Goal: Use online tool/utility: Utilize a website feature to perform a specific function

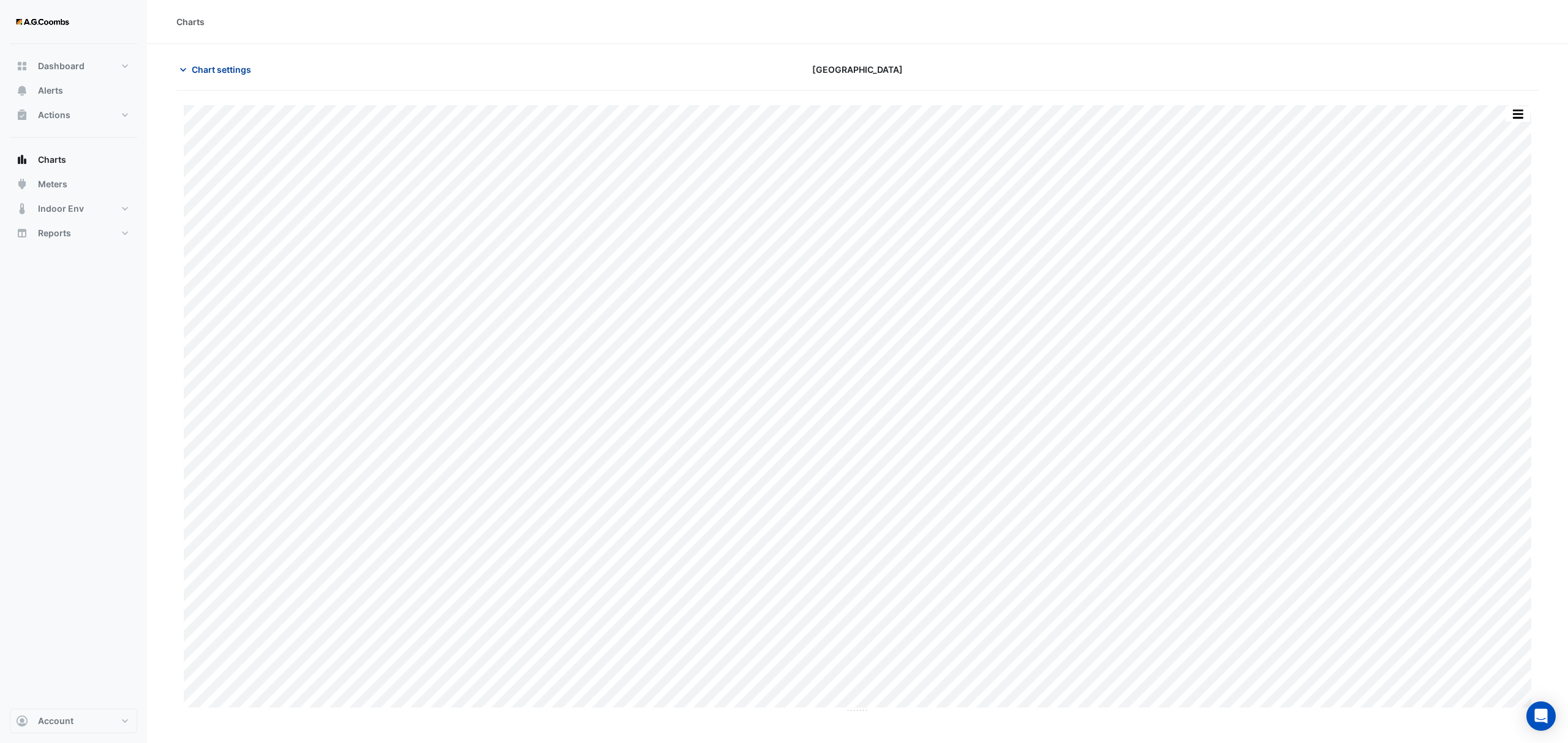
type input "**********"
click at [225, 72] on span "Chart settings" at bounding box center [221, 69] width 60 height 13
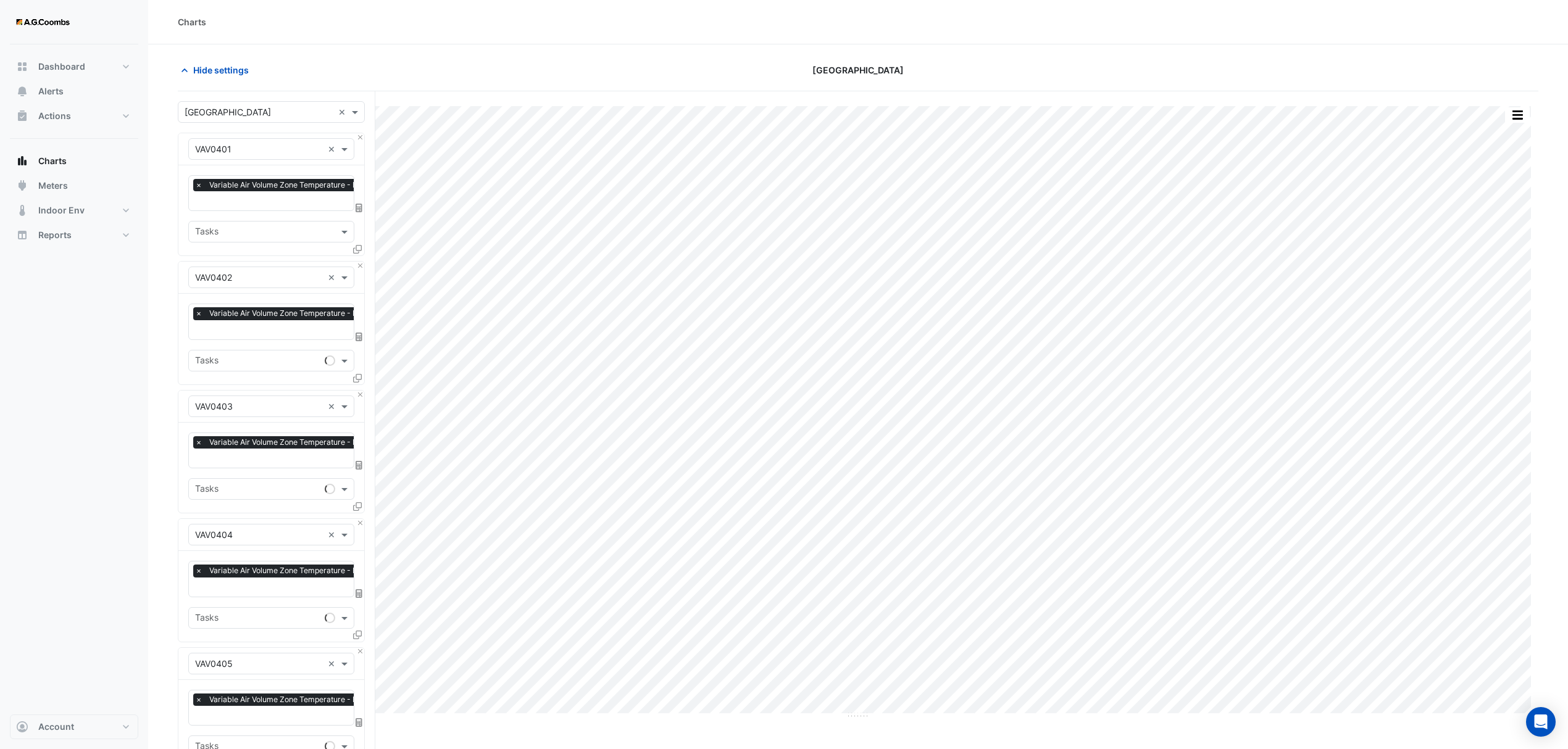
click at [226, 111] on input "text" at bounding box center [259, 112] width 149 height 13
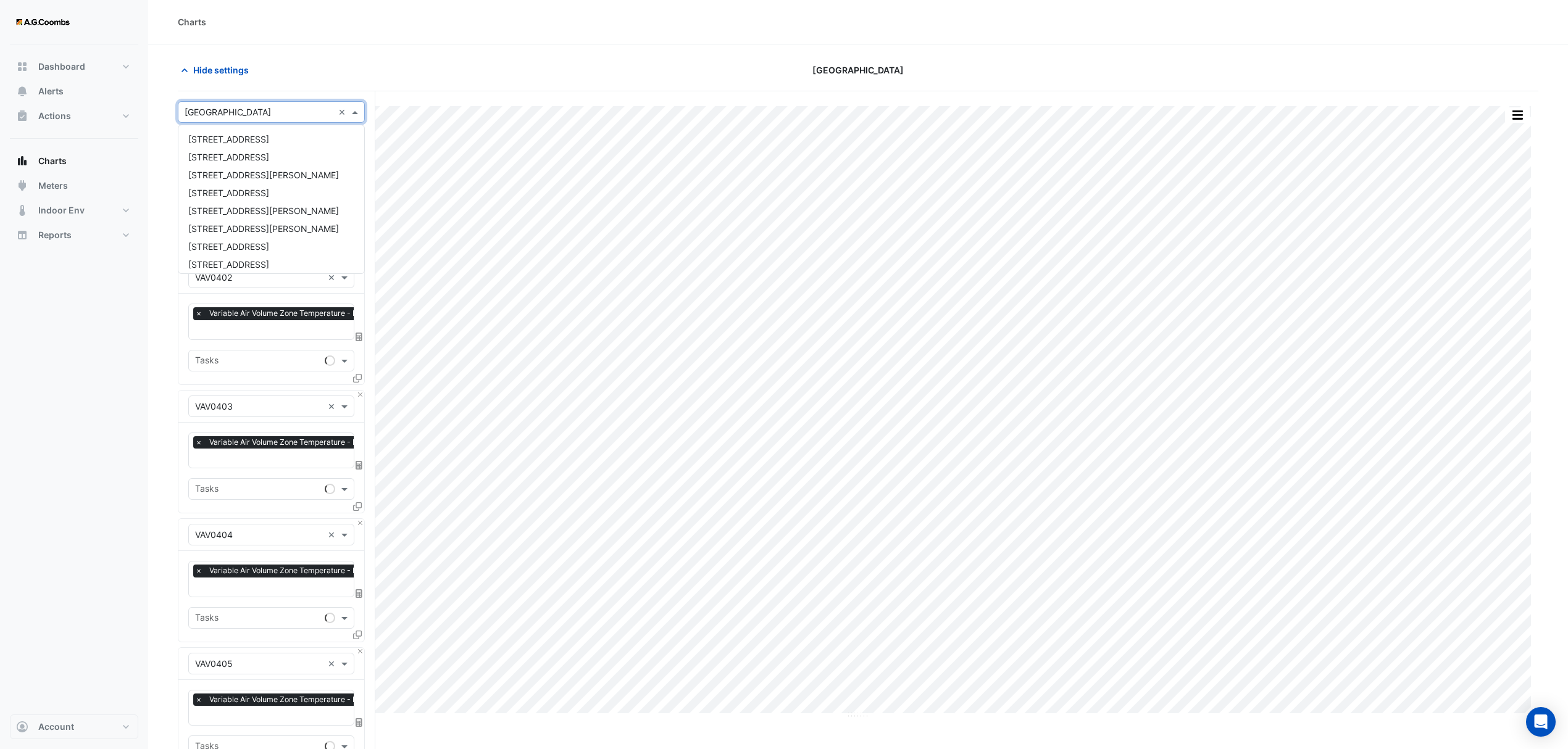
scroll to position [77, 0]
click at [228, 148] on span "[STREET_ADDRESS][PERSON_NAME]" at bounding box center [263, 152] width 150 height 11
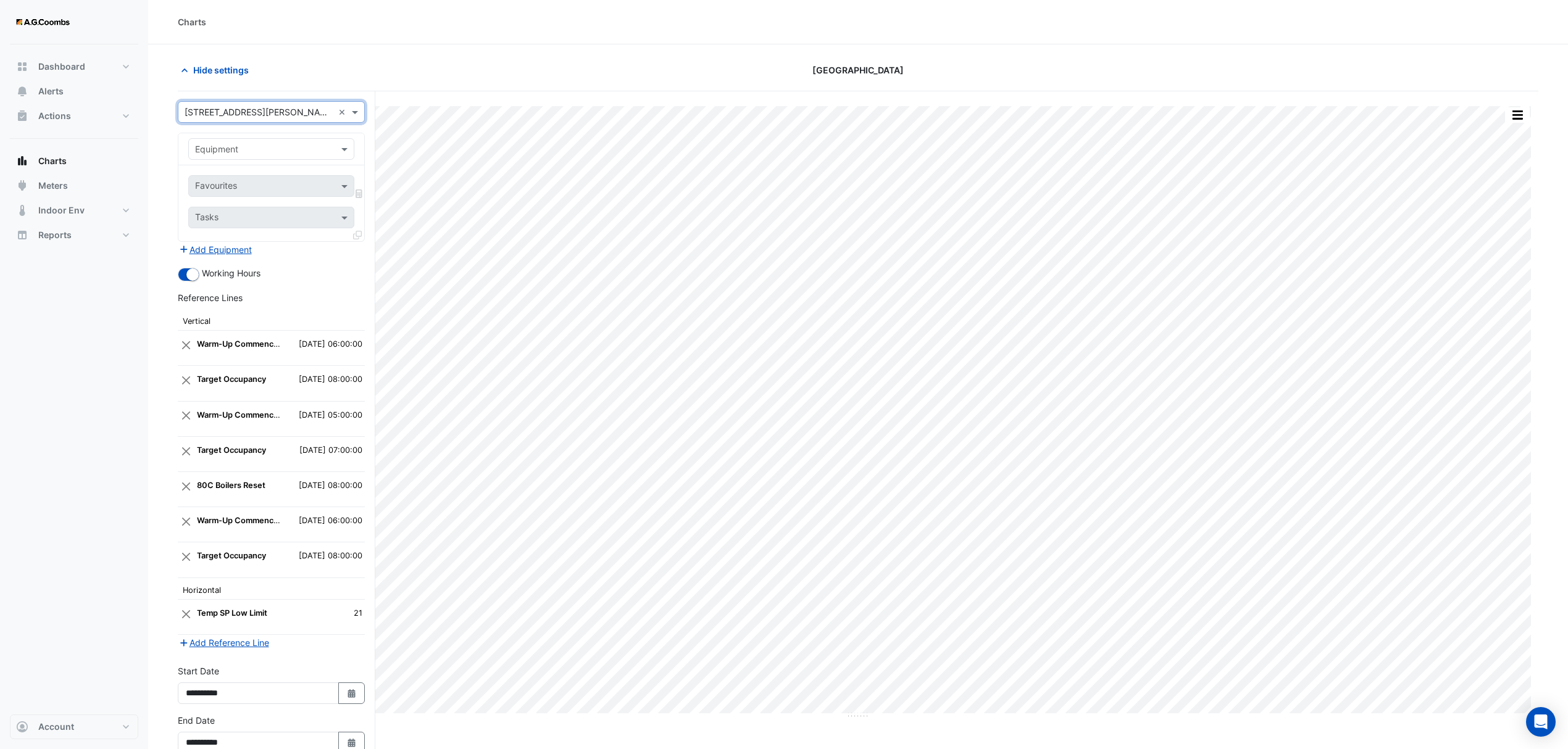
click at [237, 152] on input "text" at bounding box center [259, 149] width 128 height 13
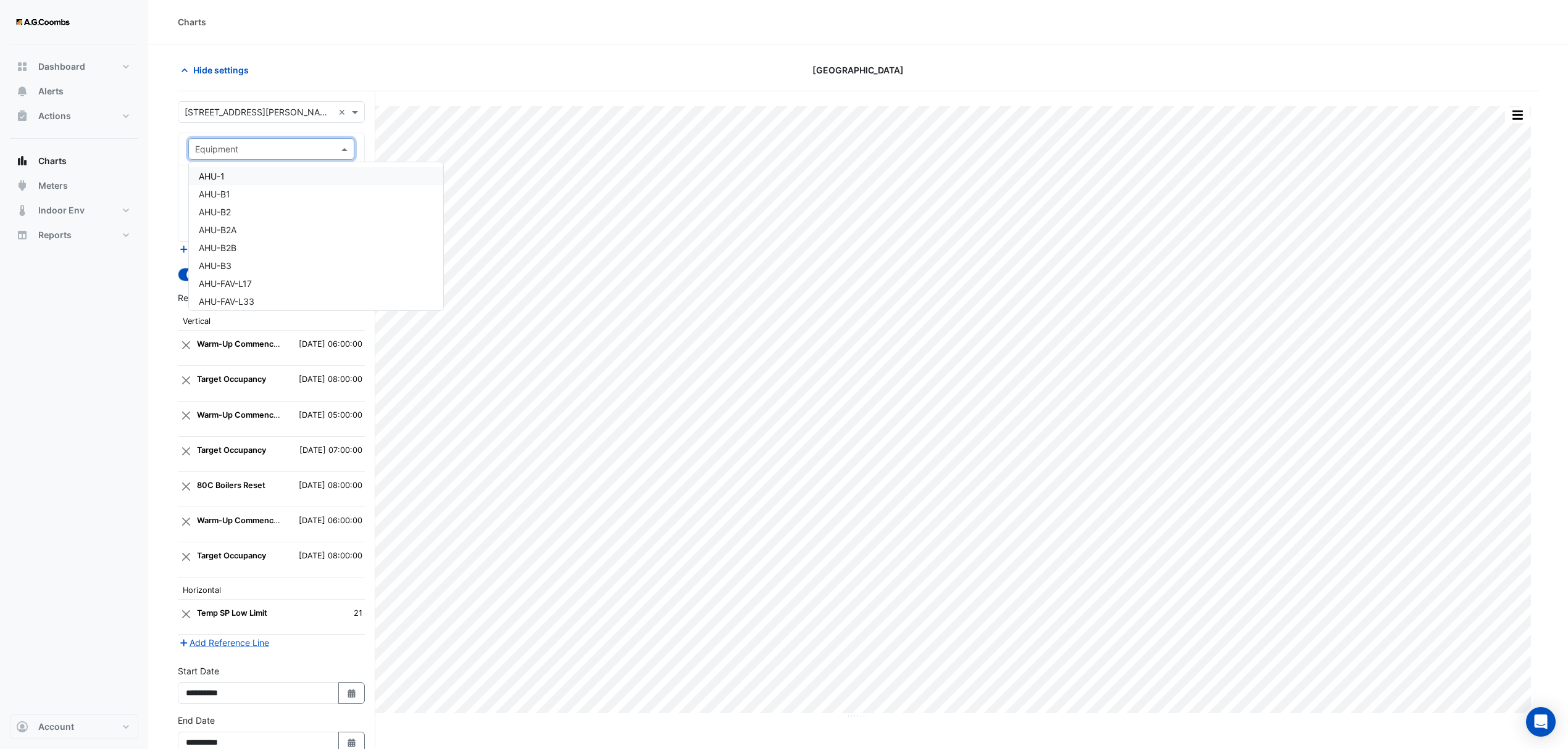
click at [233, 183] on div "AHU-1" at bounding box center [316, 176] width 255 height 18
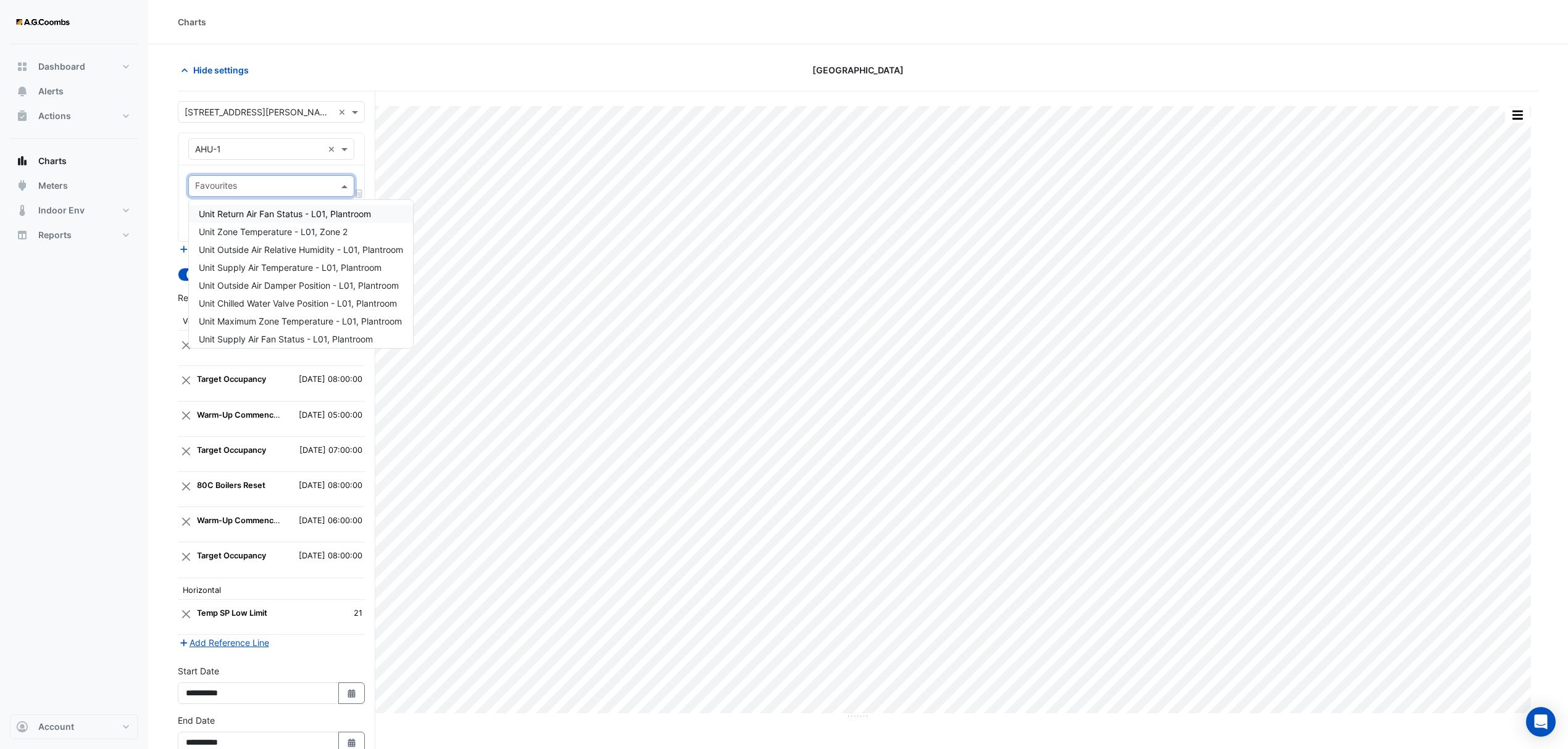
click at [224, 189] on input "text" at bounding box center [264, 187] width 138 height 13
click at [306, 264] on span "Unit Supply Air Temperature - L01, Plantroom" at bounding box center [290, 267] width 183 height 11
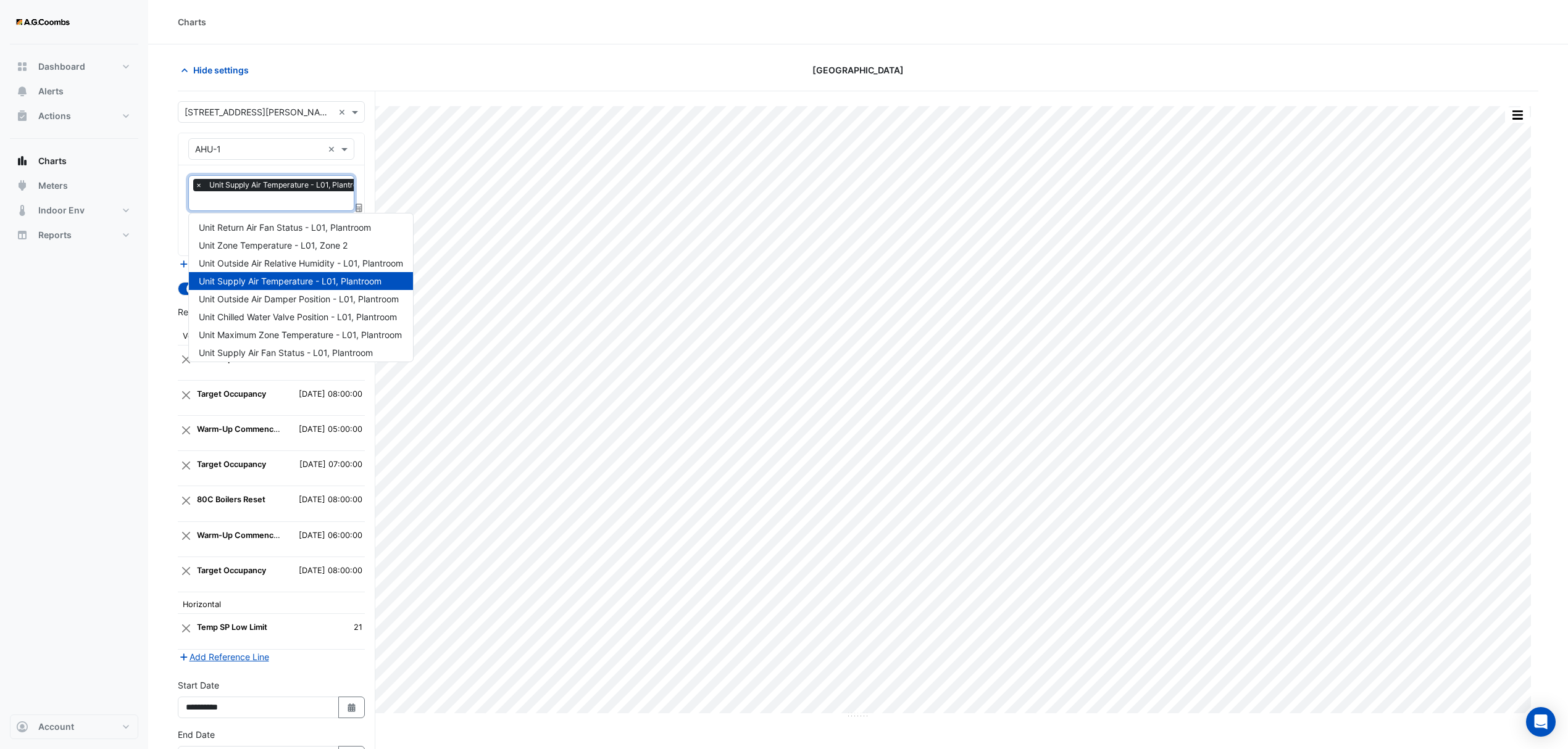
click at [295, 198] on input "text" at bounding box center [285, 202] width 180 height 13
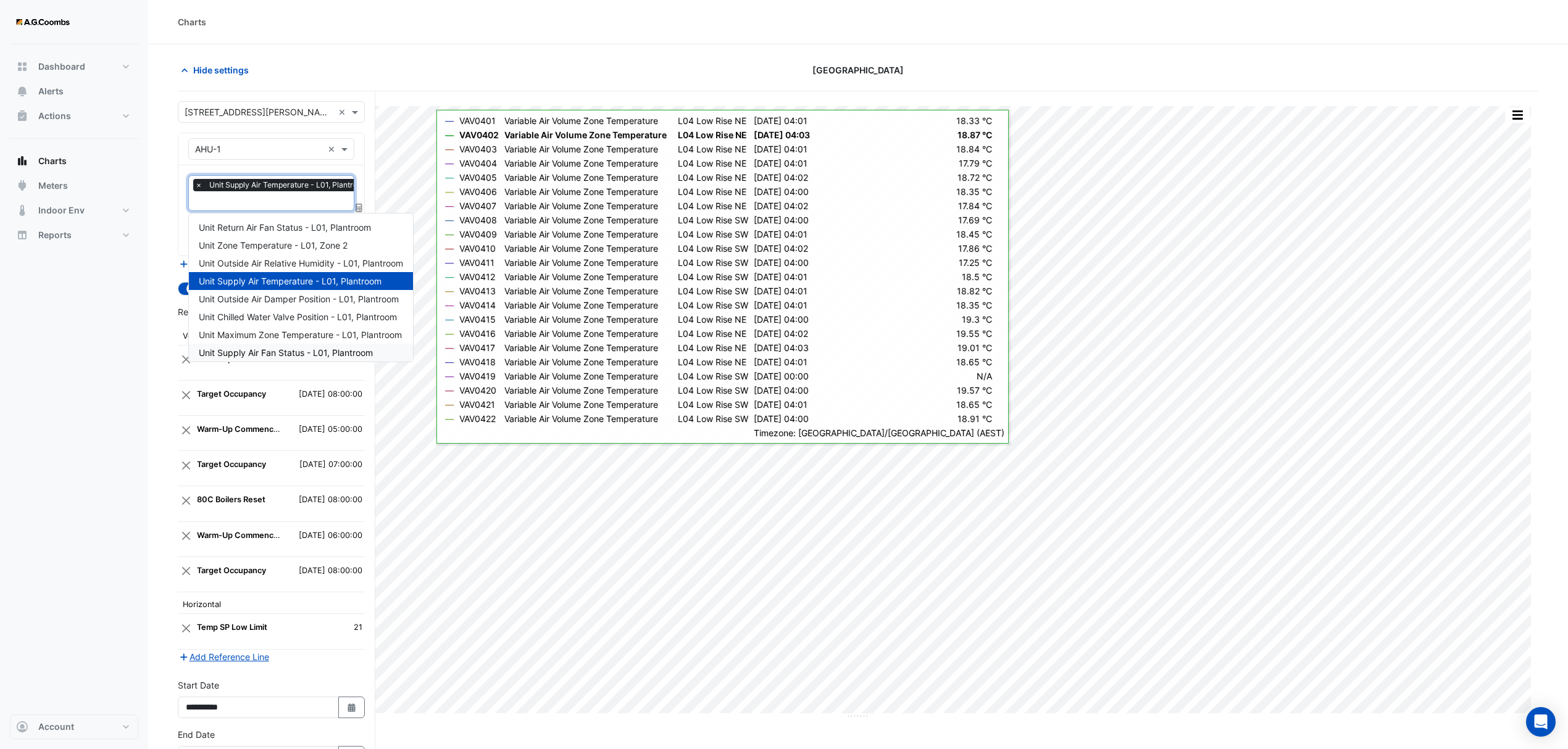
scroll to position [82, 0]
click at [268, 284] on span "Unit Hot Water Valve Position - L01, Plantroom" at bounding box center [291, 288] width 185 height 11
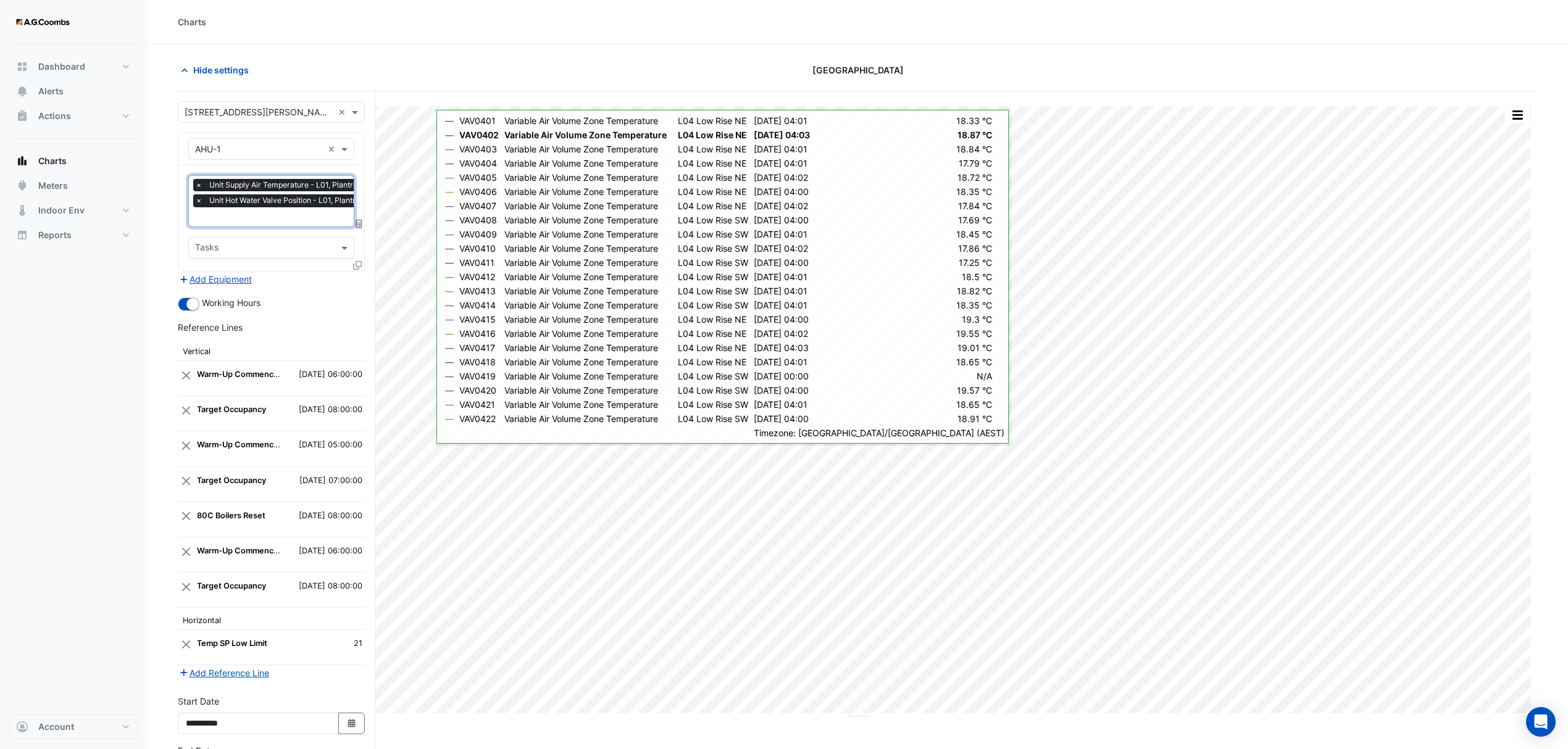
click at [255, 219] on input "text" at bounding box center [286, 218] width 182 height 13
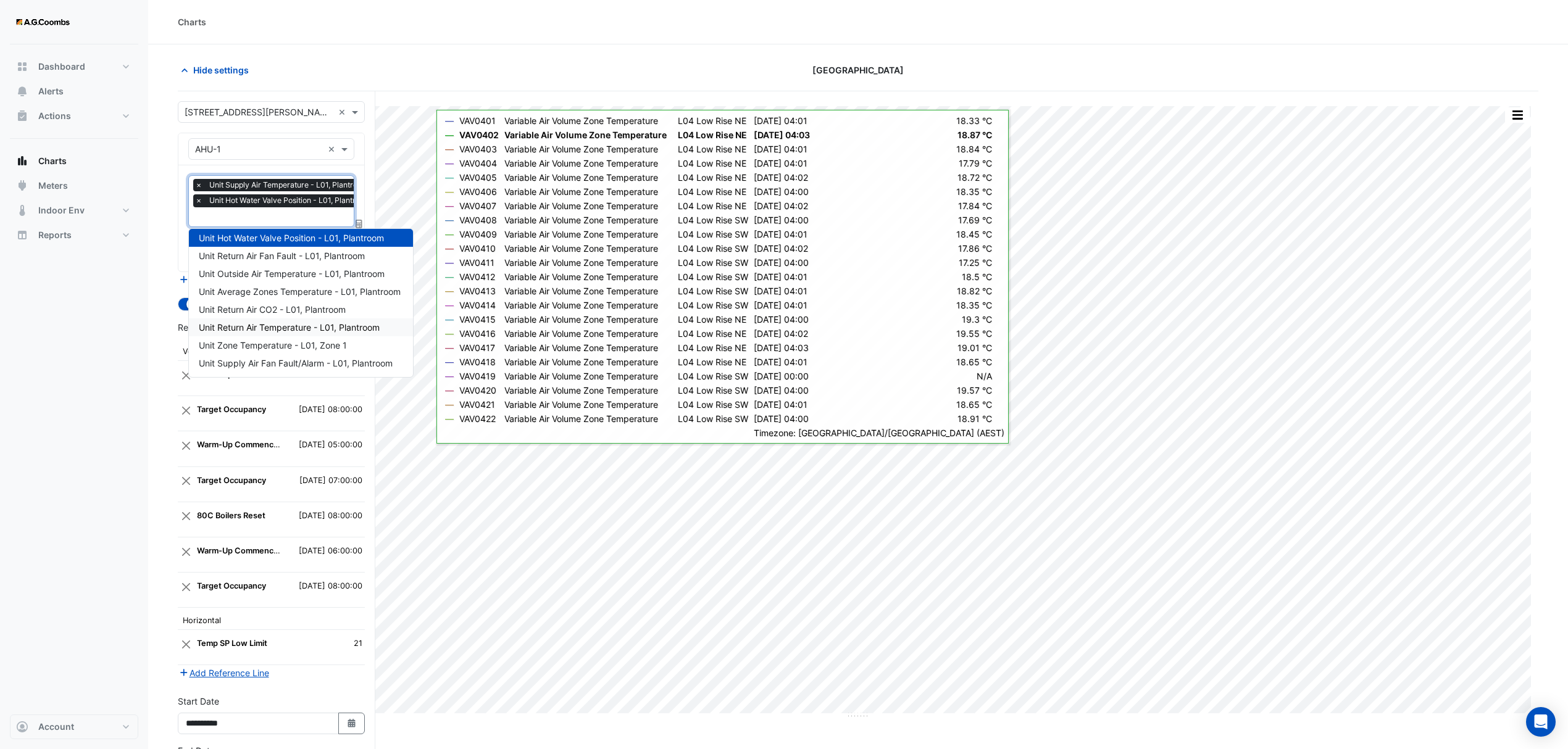
scroll to position [308, 0]
drag, startPoint x: 255, startPoint y: 295, endPoint x: 265, endPoint y: 300, distance: 11.2
click at [255, 295] on span "Unit Supply Air Pressure Setpoint - L01, Plantroom" at bounding box center [300, 292] width 203 height 11
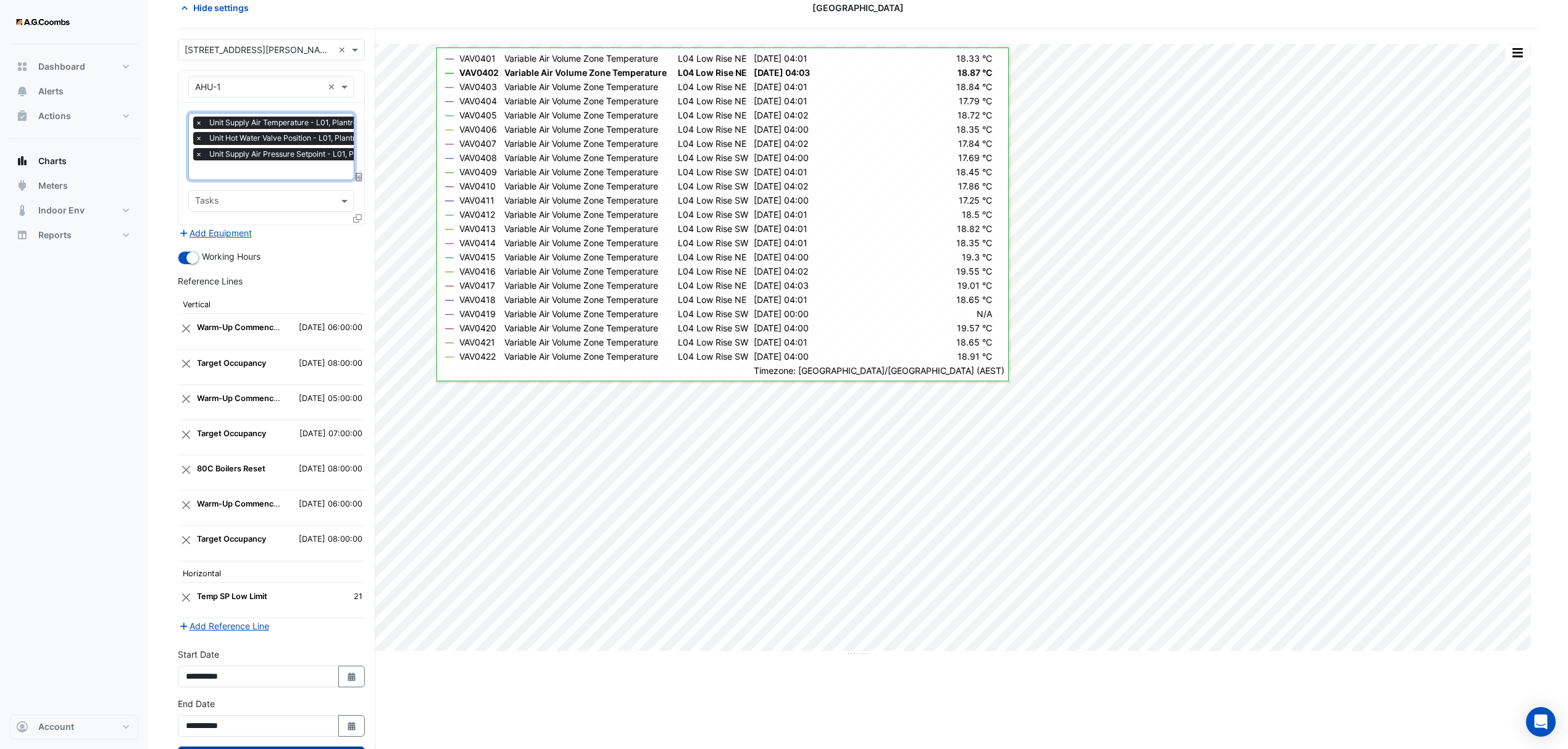
scroll to position [121, 0]
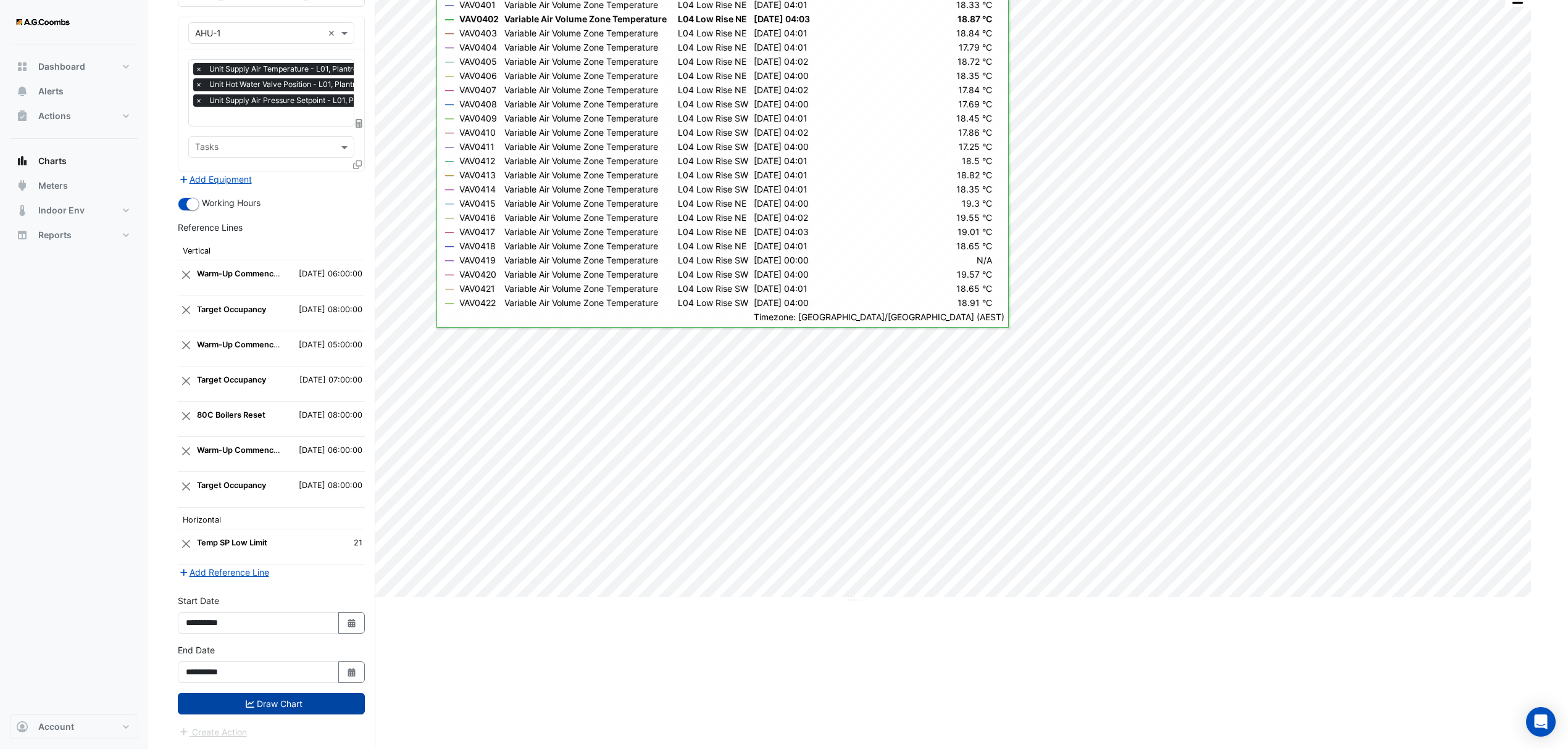
click at [255, 703] on button "Draw Chart" at bounding box center [271, 704] width 187 height 22
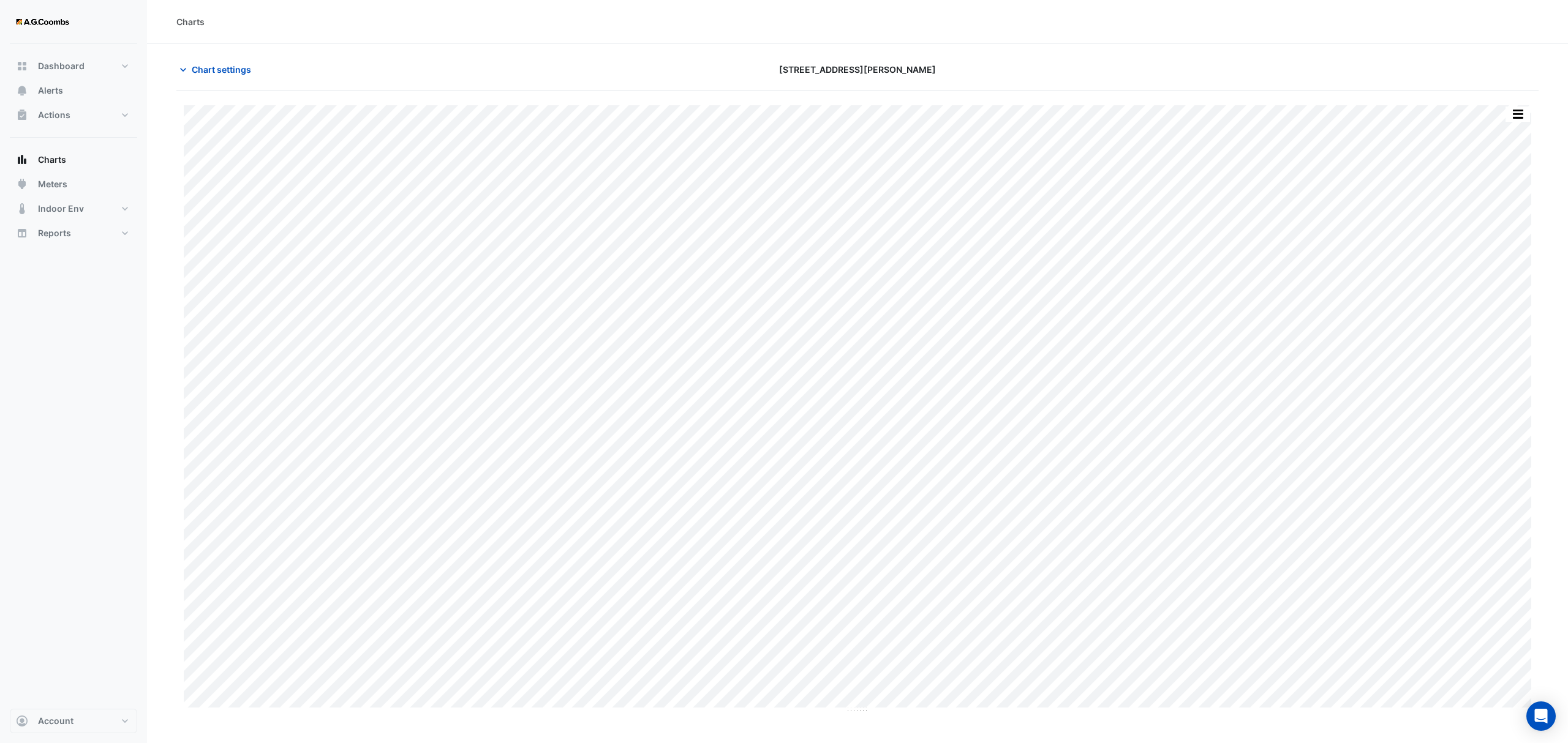
drag, startPoint x: 917, startPoint y: 727, endPoint x: 939, endPoint y: 742, distance: 26.6
click at [917, 727] on div "Charts Chart settings [STREET_ADDRESS][PERSON_NAME] Split by Unit Split All Pri…" at bounding box center [857, 372] width 1421 height 743
